Goal: Task Accomplishment & Management: Manage account settings

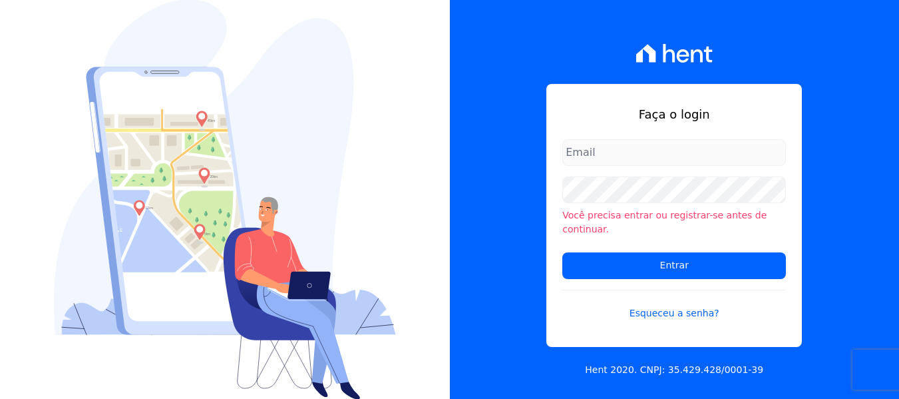
type input "[PERSON_NAME][EMAIL_ADDRESS][DOMAIN_NAME]"
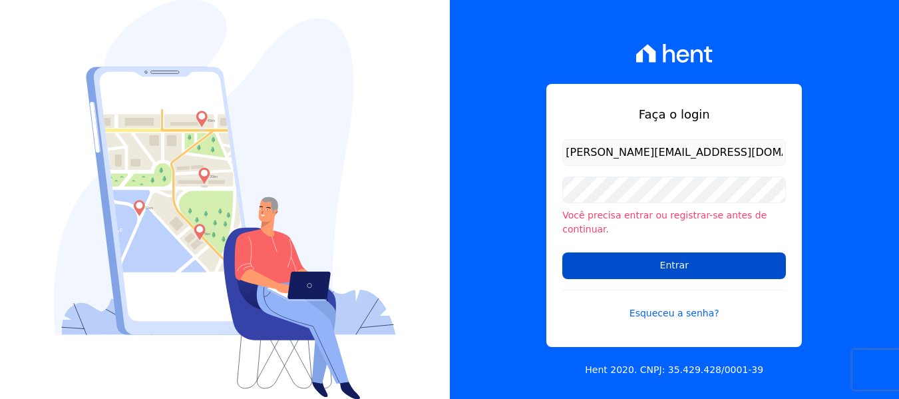
drag, startPoint x: 0, startPoint y: 0, endPoint x: 646, endPoint y: 260, distance: 695.9
click at [646, 260] on input "Entrar" at bounding box center [674, 265] width 224 height 27
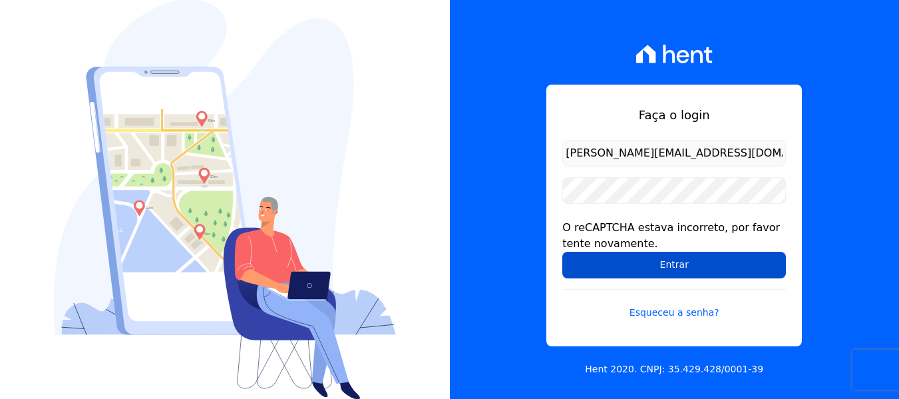
click at [631, 257] on input "Entrar" at bounding box center [674, 265] width 224 height 27
click at [634, 272] on input "Entrar" at bounding box center [674, 265] width 224 height 27
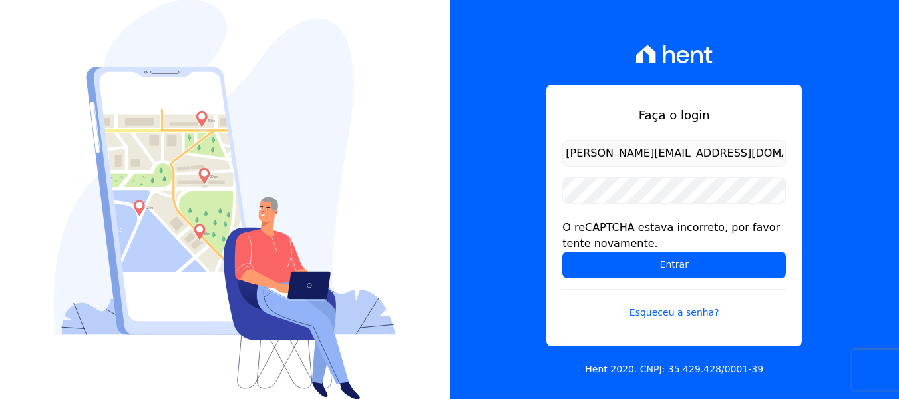
click at [634, 272] on input "Entrar" at bounding box center [674, 265] width 224 height 27
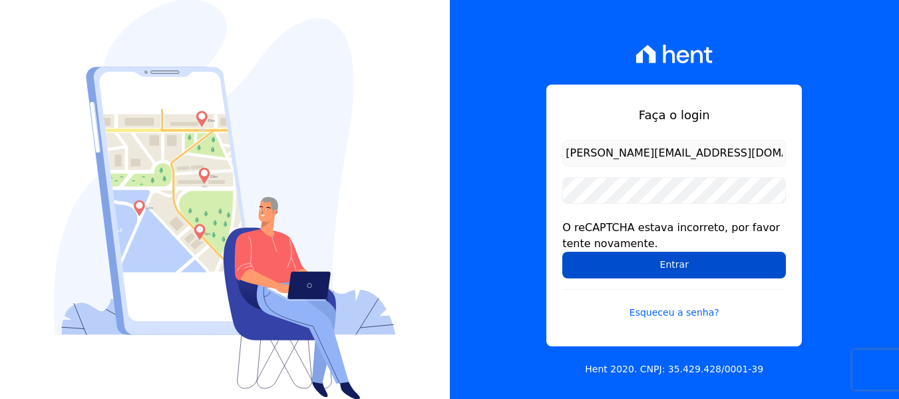
click at [636, 262] on input "Entrar" at bounding box center [674, 265] width 224 height 27
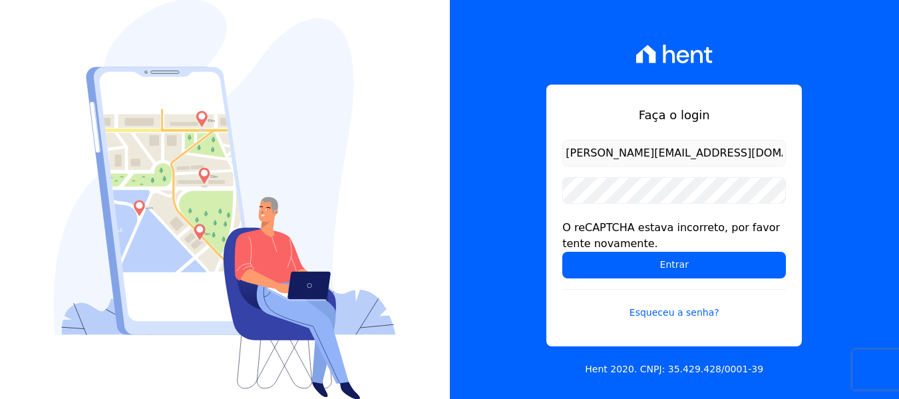
click at [636, 262] on input "Entrar" at bounding box center [674, 265] width 224 height 27
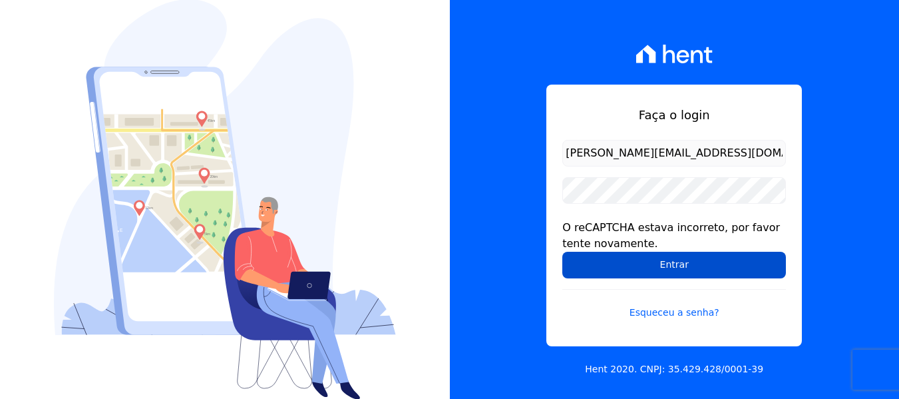
click at [643, 262] on input "Entrar" at bounding box center [674, 265] width 224 height 27
drag, startPoint x: 0, startPoint y: 0, endPoint x: 642, endPoint y: 262, distance: 693.5
click at [642, 262] on input "Entrar" at bounding box center [674, 265] width 224 height 27
click at [641, 262] on input "Entrar" at bounding box center [674, 265] width 224 height 27
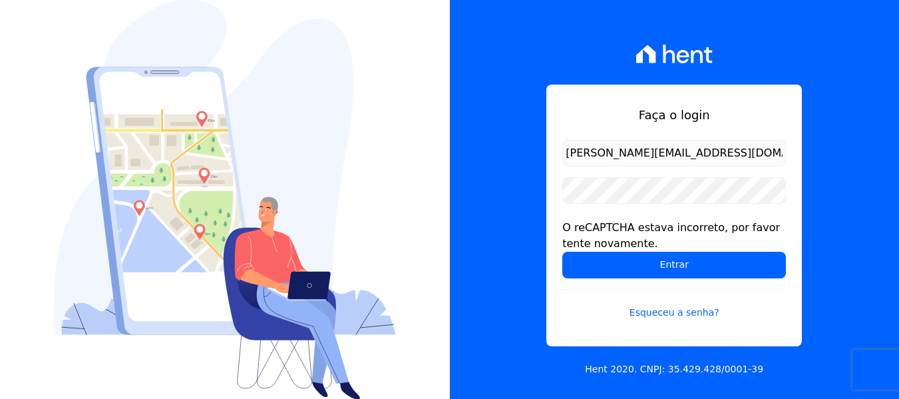
click at [641, 262] on input "Entrar" at bounding box center [674, 265] width 224 height 27
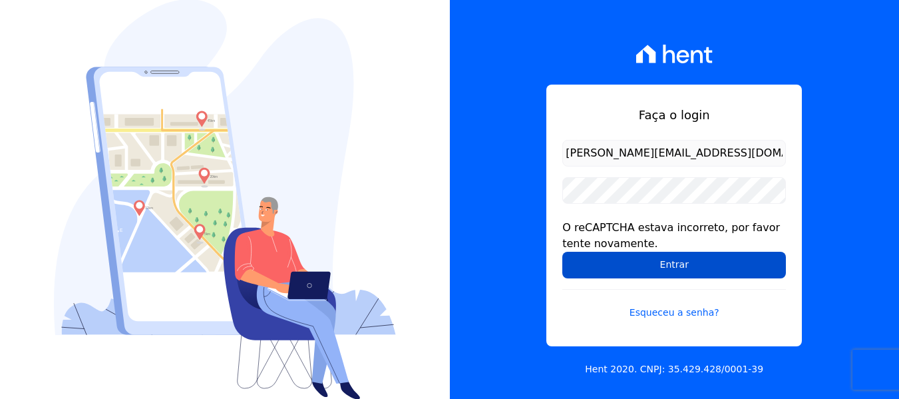
click at [624, 273] on input "Entrar" at bounding box center [674, 265] width 224 height 27
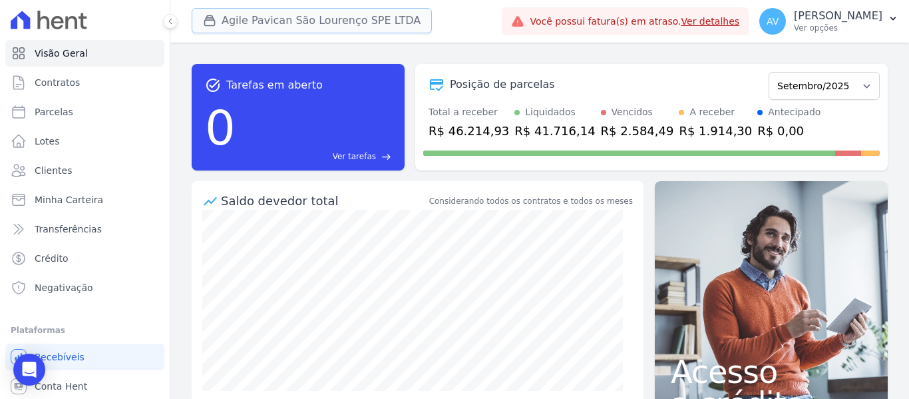
click at [251, 16] on button "Agile Pavican São Lourenço SPE LTDA" at bounding box center [312, 20] width 240 height 25
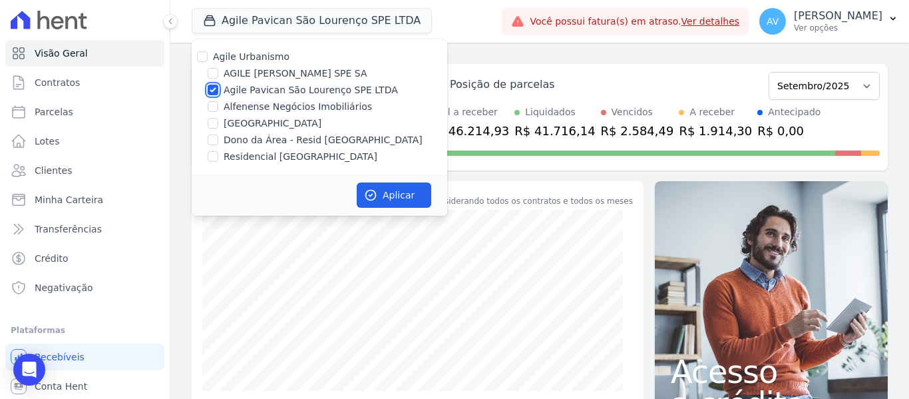
click at [216, 91] on input "Agile Pavican São Lourenço SPE LTDA" at bounding box center [213, 90] width 11 height 11
checkbox input "false"
click at [218, 136] on input "Dono da Área - Resid [GEOGRAPHIC_DATA]" at bounding box center [213, 139] width 11 height 11
checkbox input "true"
click at [217, 156] on input "Residencial [GEOGRAPHIC_DATA]" at bounding box center [213, 156] width 11 height 11
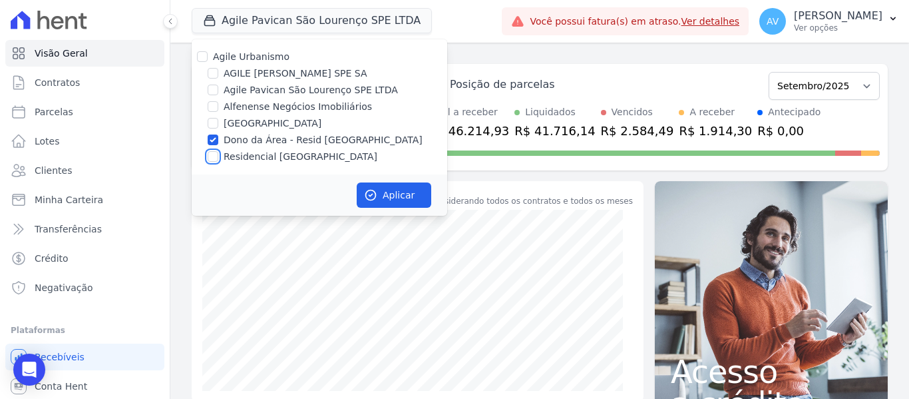
checkbox input "true"
click at [409, 192] on button "Aplicar" at bounding box center [394, 194] width 75 height 25
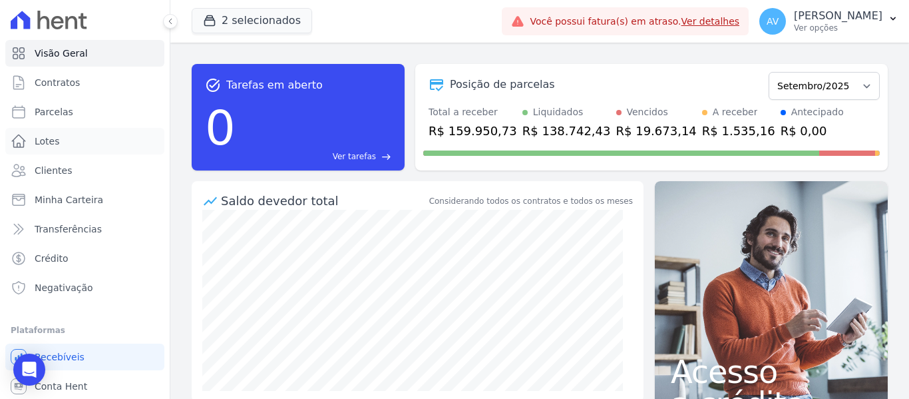
click at [89, 143] on link "Lotes" at bounding box center [84, 141] width 159 height 27
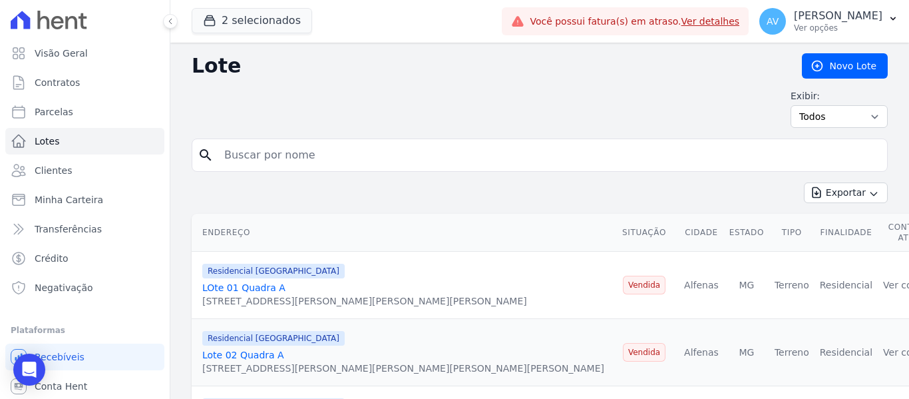
click at [301, 147] on input "search" at bounding box center [549, 155] width 666 height 27
type input "quadra e lote 18"
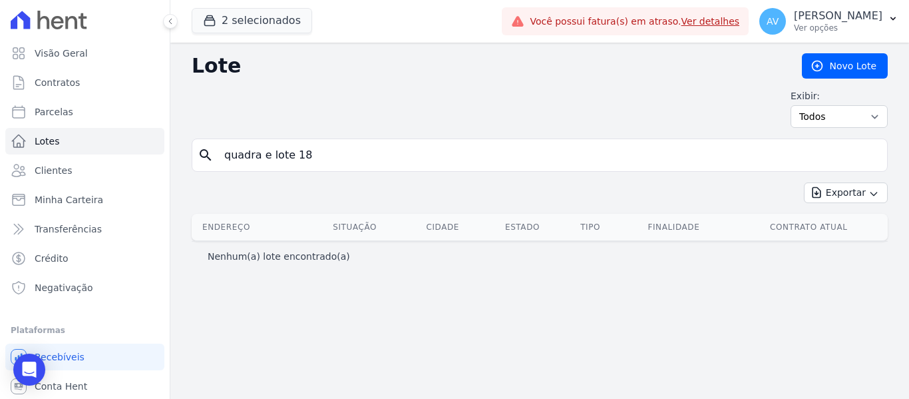
drag, startPoint x: 306, startPoint y: 154, endPoint x: 162, endPoint y: 154, distance: 143.8
click at [162, 154] on div "Visão Geral Contratos [GEOGRAPHIC_DATA] Lotes Clientes Minha Carteira Transferê…" at bounding box center [454, 199] width 909 height 399
type input "quadra e"
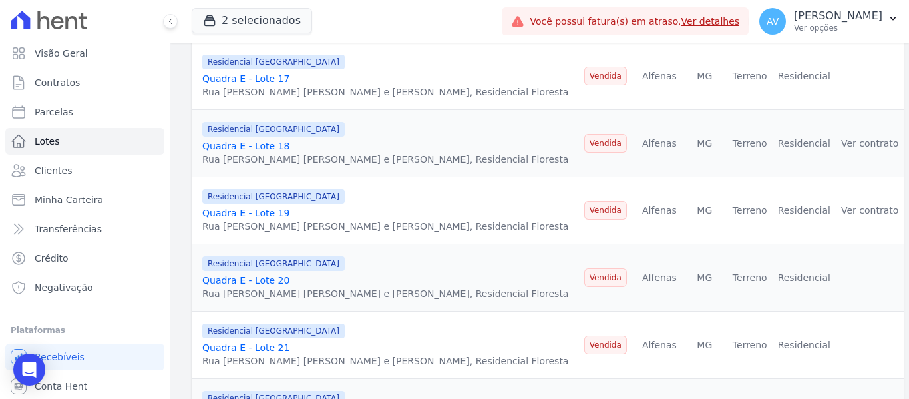
scroll to position [1265, 0]
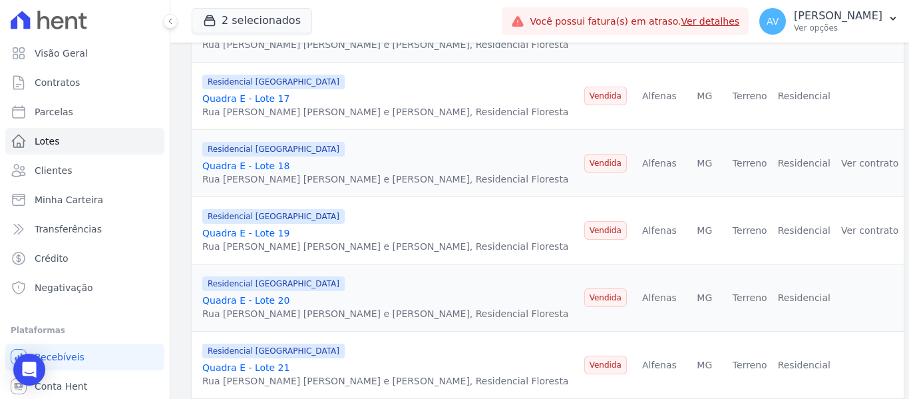
click at [262, 172] on div "Rua [PERSON_NAME] [PERSON_NAME] e [PERSON_NAME], Residencial Floresta" at bounding box center [385, 178] width 366 height 13
click at [262, 160] on link "Quadra E - Lote 18" at bounding box center [245, 165] width 87 height 11
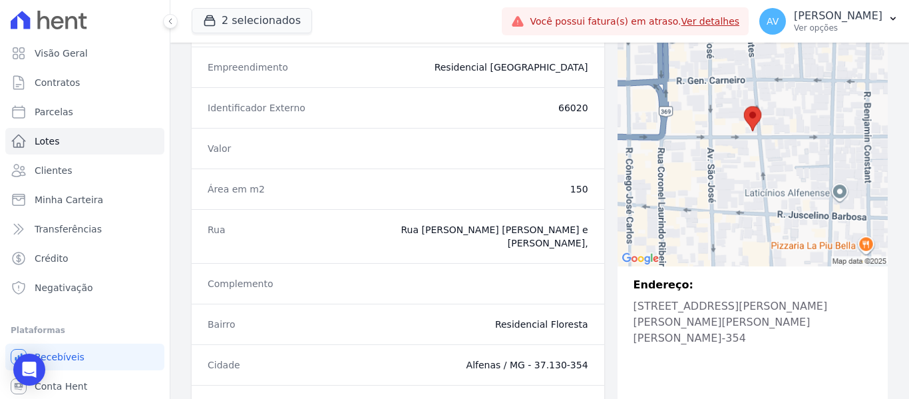
scroll to position [361, 0]
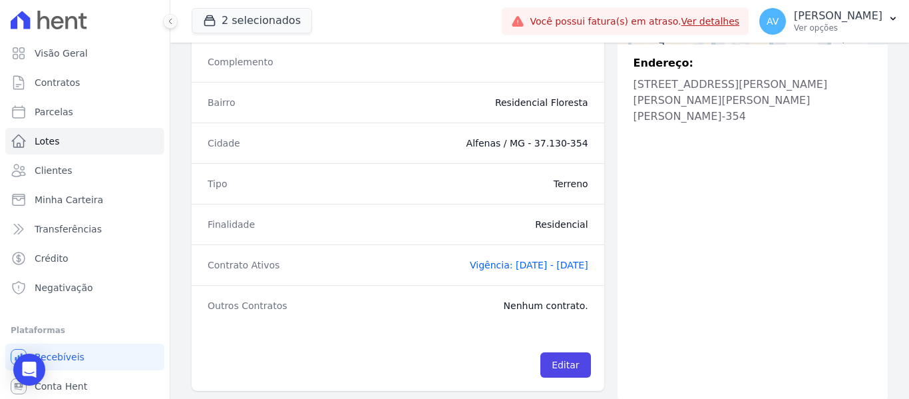
click at [470, 260] on span "Vigência: [DATE] - [DATE]" at bounding box center [529, 265] width 118 height 11
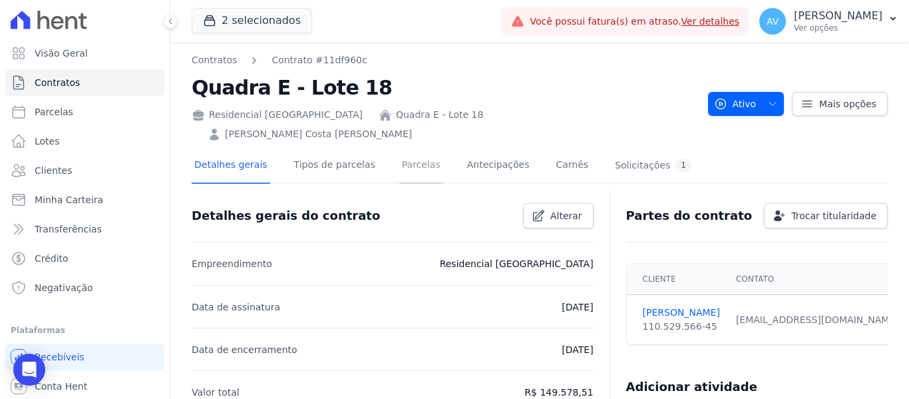
click at [414, 150] on link "Parcelas" at bounding box center [421, 165] width 44 height 35
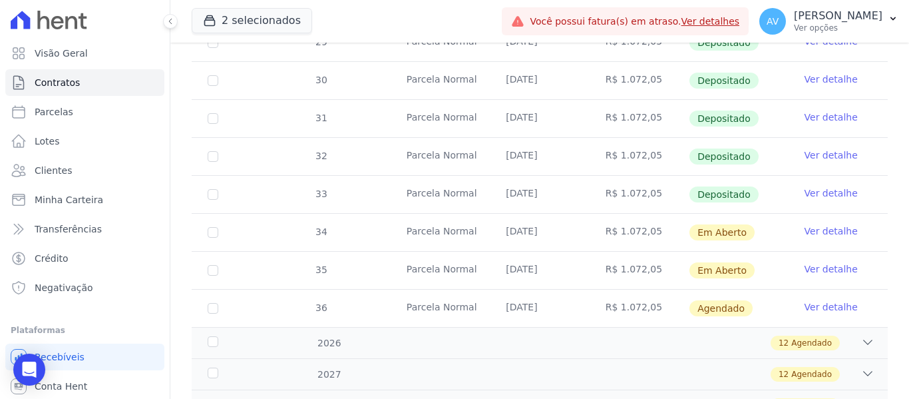
scroll to position [599, 0]
